Goal: Task Accomplishment & Management: Manage account settings

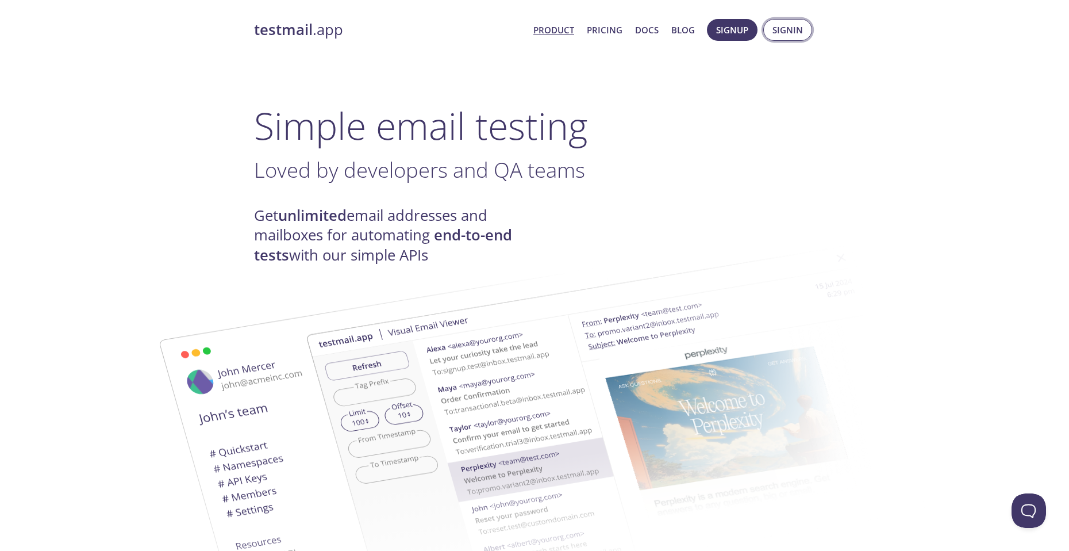
click at [787, 36] on span "Signin" at bounding box center [788, 29] width 30 height 15
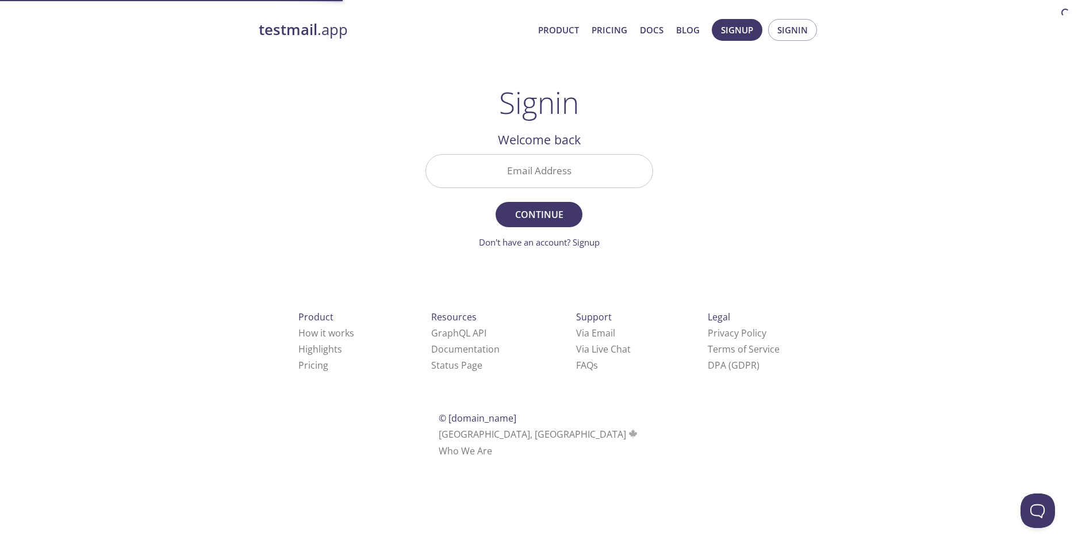
click at [578, 166] on input "Email Address" at bounding box center [539, 171] width 227 height 33
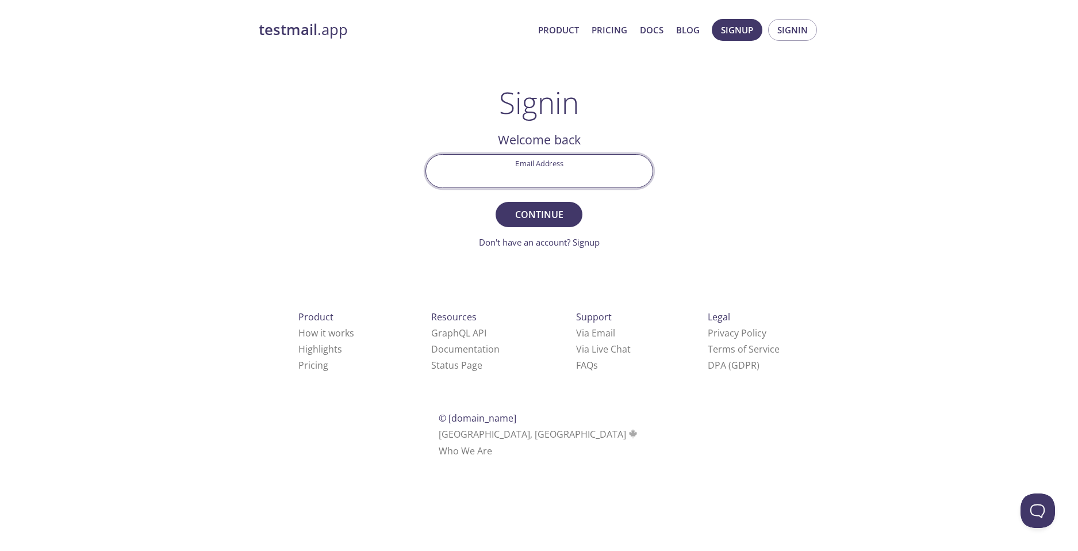
type input "[PERSON_NAME][EMAIL_ADDRESS][DOMAIN_NAME]"
click at [551, 218] on span "Continue" at bounding box center [538, 214] width 61 height 16
click at [563, 181] on input "Signin Security Code" at bounding box center [539, 171] width 227 height 33
paste input "YSYZU3A"
type input "YSYZU3A"
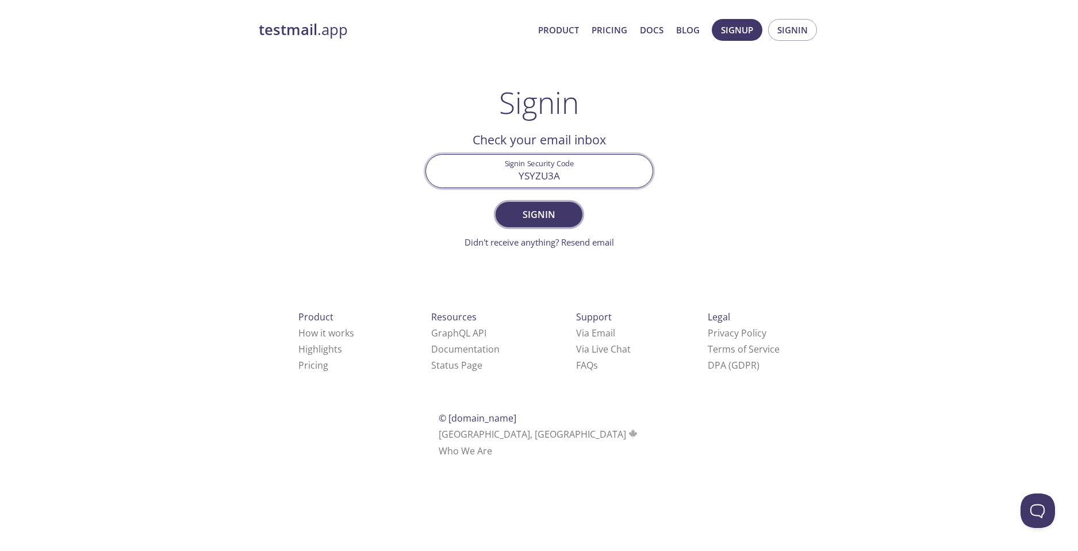
click at [558, 217] on span "Signin" at bounding box center [538, 214] width 61 height 16
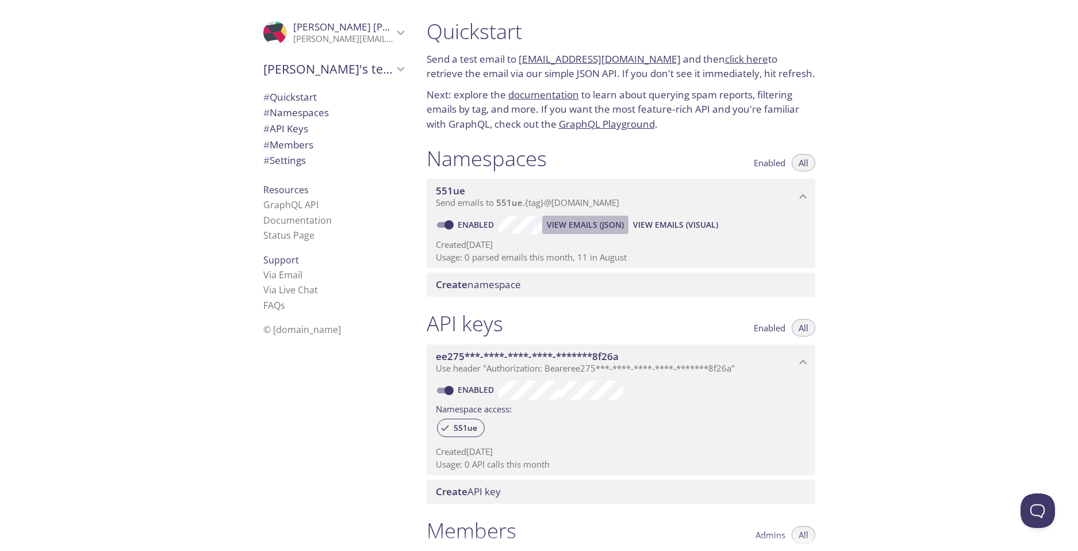
click at [593, 221] on span "View Emails (JSON)" at bounding box center [585, 225] width 77 height 14
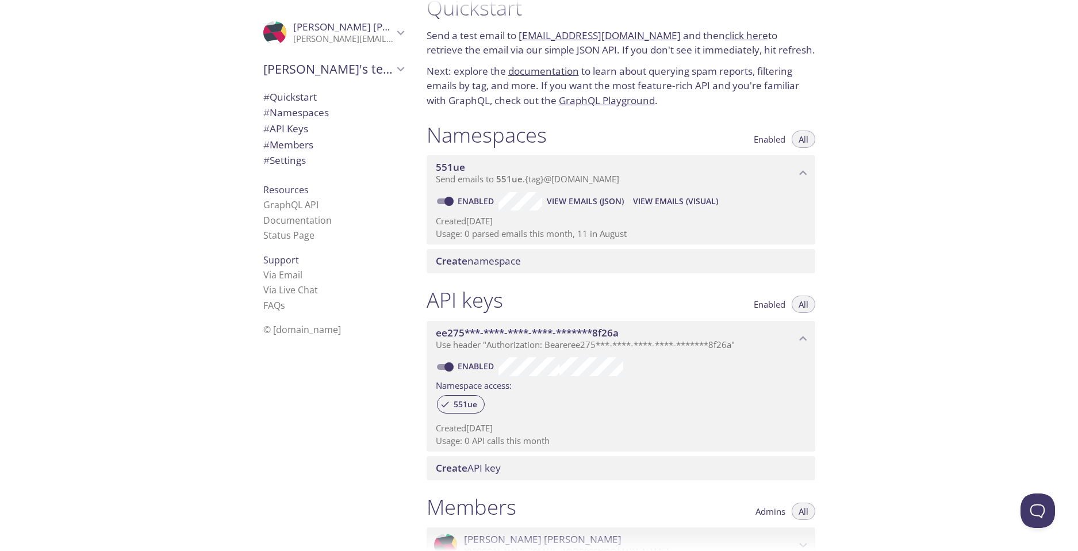
scroll to position [57, 0]
